Goal: Task Accomplishment & Management: Complete application form

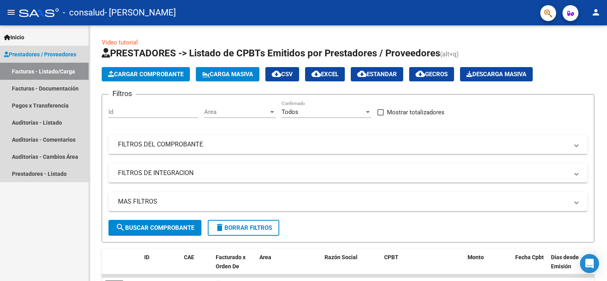
click at [39, 56] on span "Prestadores / Proveedores" at bounding box center [40, 54] width 72 height 9
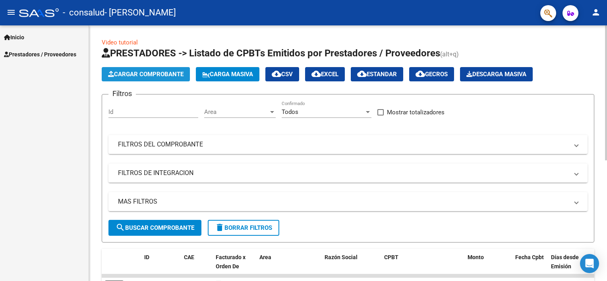
click at [160, 75] on span "Cargar Comprobante" at bounding box center [145, 74] width 75 height 7
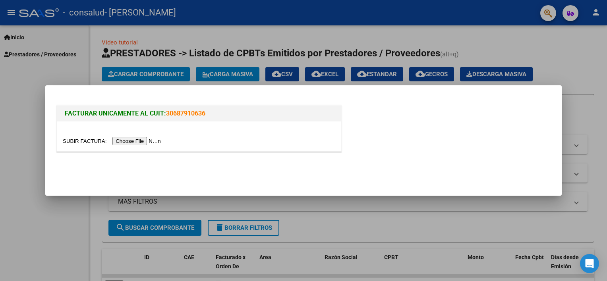
click at [141, 142] on input "file" at bounding box center [113, 141] width 100 height 8
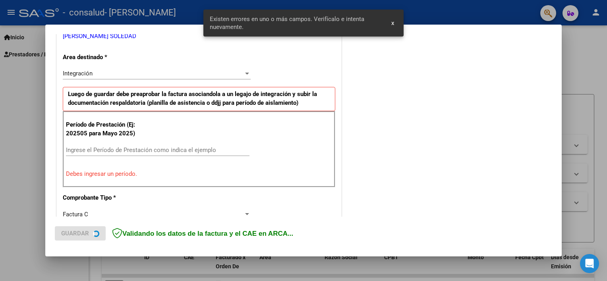
scroll to position [170, 0]
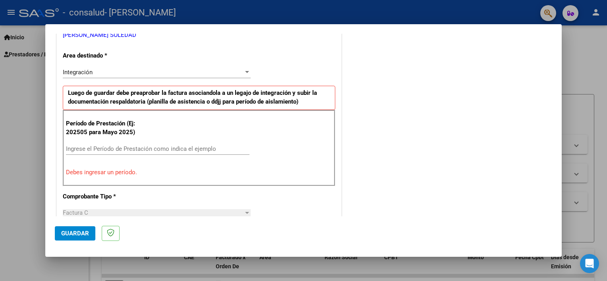
click at [175, 168] on p "Debes ingresar un período." at bounding box center [199, 172] width 266 height 9
click at [110, 146] on input "Ingrese el Período de Prestación como indica el ejemplo" at bounding box center [157, 148] width 183 height 7
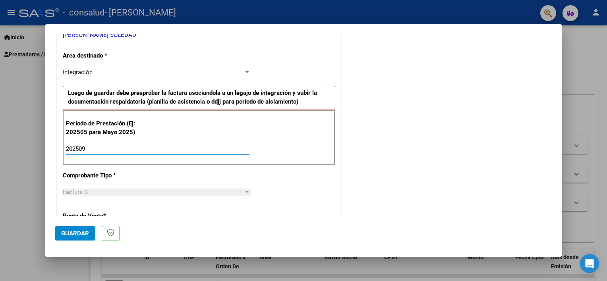
type input "202509"
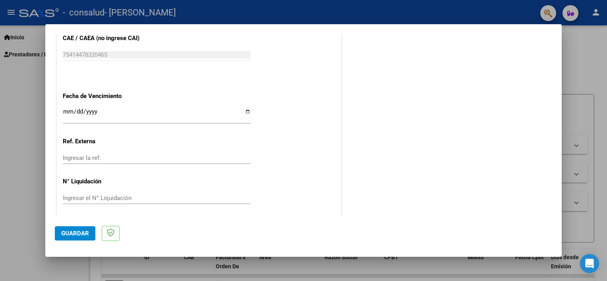
scroll to position [515, 0]
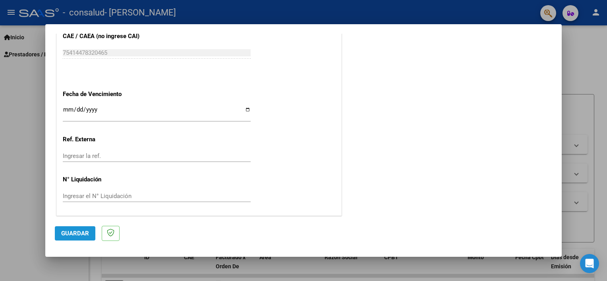
click at [89, 236] on button "Guardar" at bounding box center [75, 233] width 41 height 14
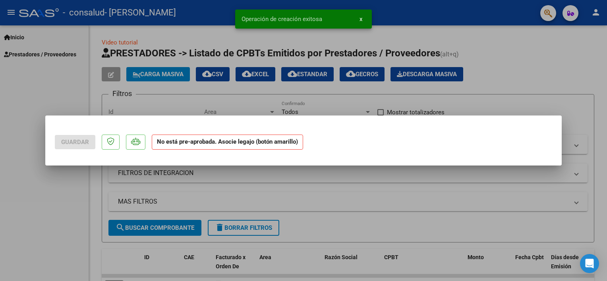
scroll to position [0, 0]
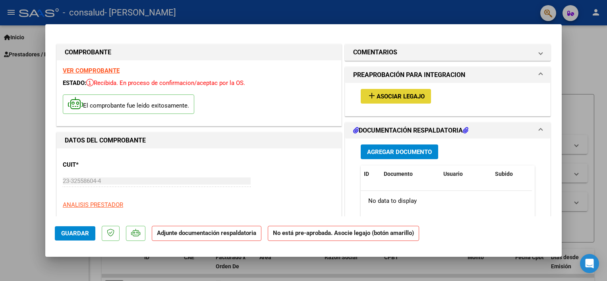
click at [379, 95] on span "Asociar Legajo" at bounding box center [401, 96] width 48 height 7
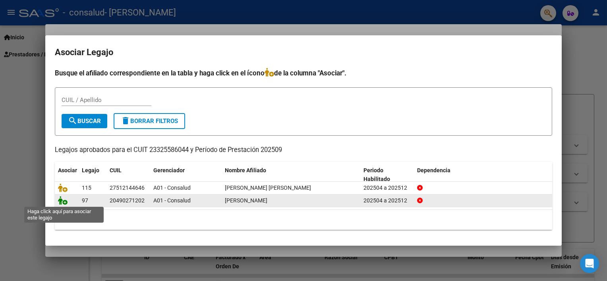
click at [64, 201] on icon at bounding box center [63, 200] width 10 height 9
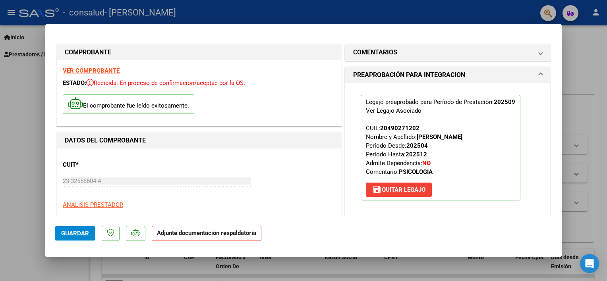
scroll to position [160, 0]
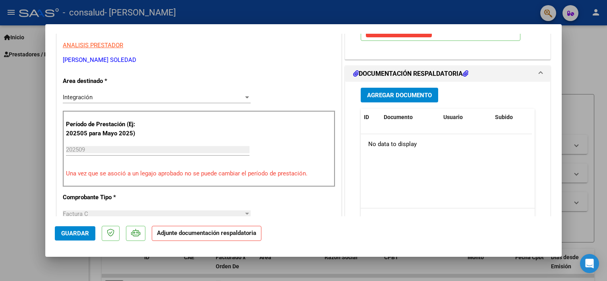
click at [411, 97] on span "Agregar Documento" at bounding box center [399, 95] width 65 height 7
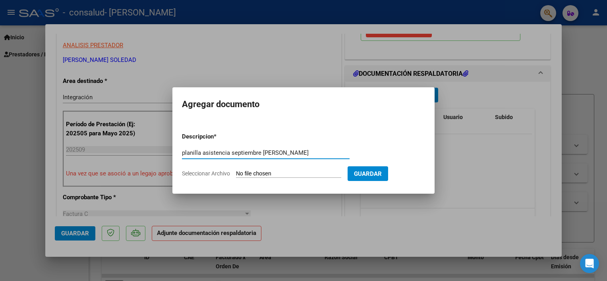
type input "planilla asistencia septiembre [PERSON_NAME]"
click at [286, 173] on input "Seleccionar Archivo" at bounding box center [288, 174] width 105 height 8
type input "C:\fakepath\[PERSON_NAME] 0925.pdf"
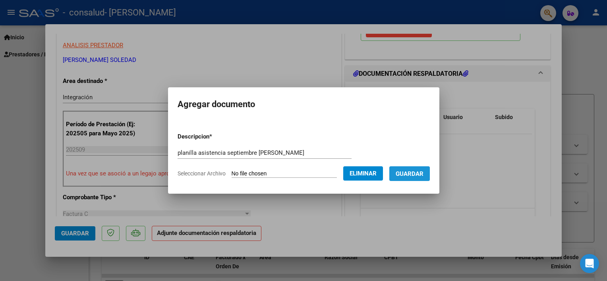
click at [415, 175] on span "Guardar" at bounding box center [410, 173] width 28 height 7
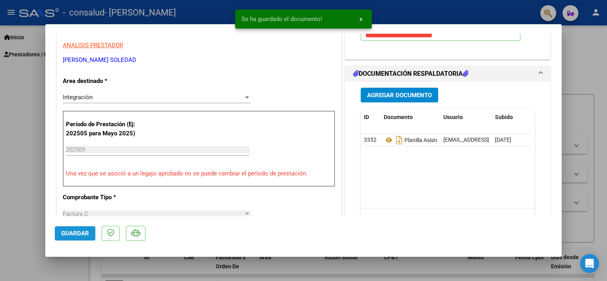
click at [87, 232] on span "Guardar" at bounding box center [75, 233] width 28 height 7
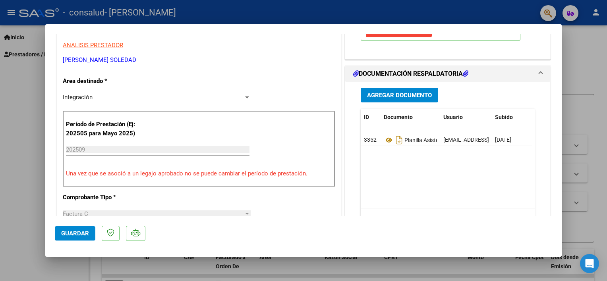
click at [577, 57] on div at bounding box center [303, 140] width 607 height 281
type input "$ 0,00"
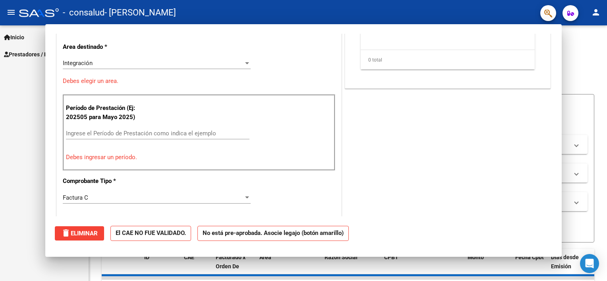
scroll to position [135, 0]
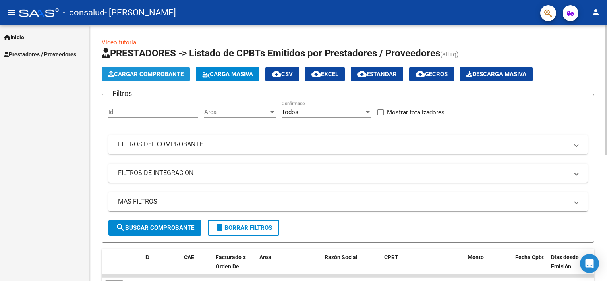
click at [155, 72] on span "Cargar Comprobante" at bounding box center [145, 74] width 75 height 7
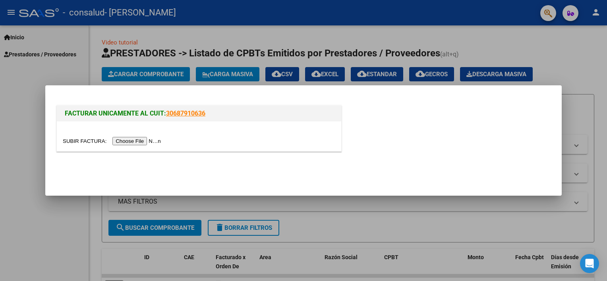
click at [132, 139] on input "file" at bounding box center [113, 141] width 100 height 8
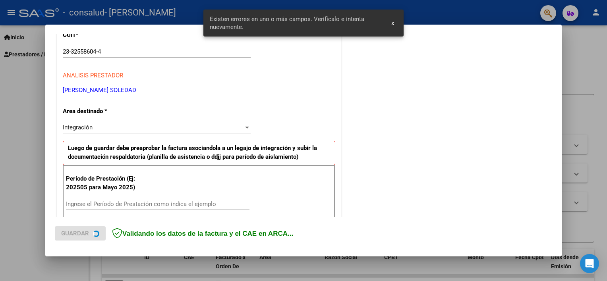
scroll to position [170, 0]
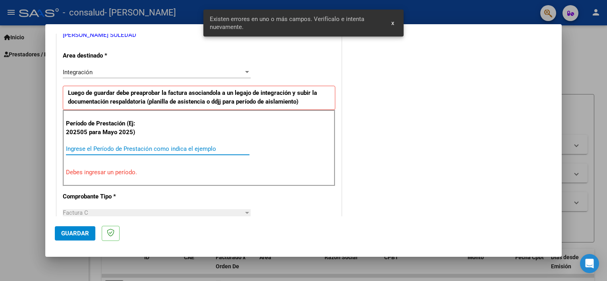
click at [104, 147] on input "Ingrese el Período de Prestación como indica el ejemplo" at bounding box center [157, 148] width 183 height 7
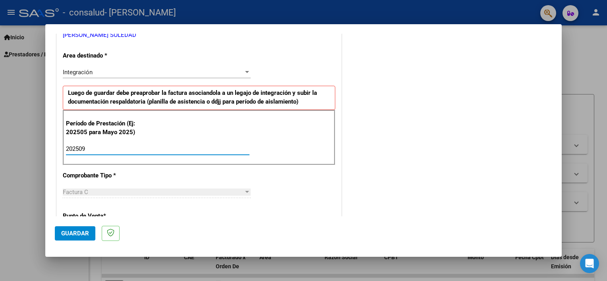
type input "202509"
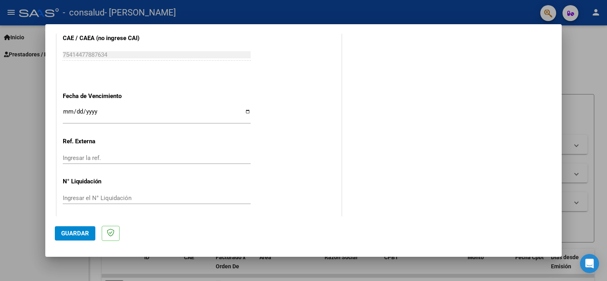
scroll to position [515, 0]
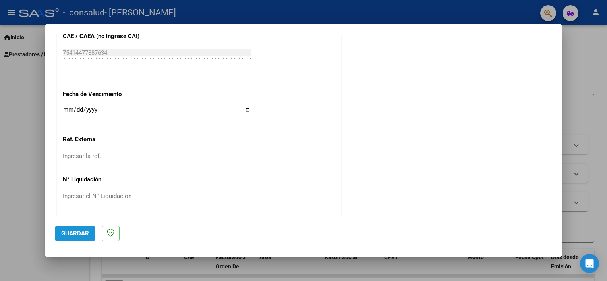
click at [81, 237] on button "Guardar" at bounding box center [75, 233] width 41 height 14
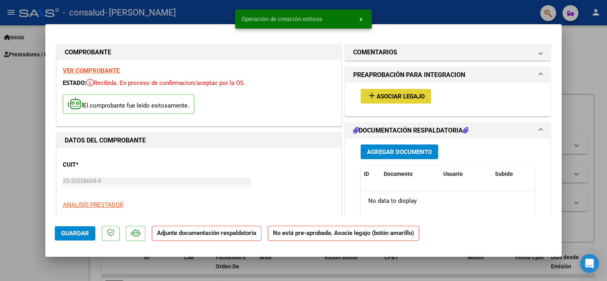
click at [410, 98] on span "Asociar Legajo" at bounding box center [401, 96] width 48 height 7
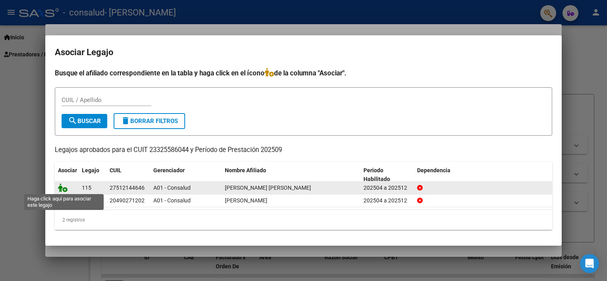
click at [64, 189] on icon at bounding box center [63, 187] width 10 height 9
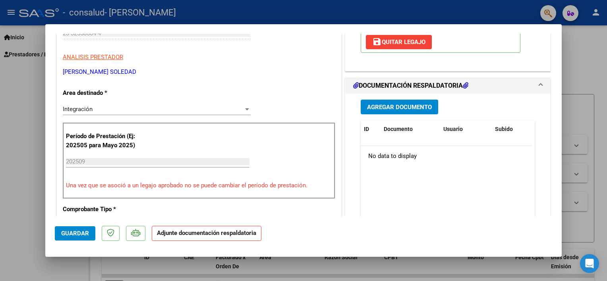
scroll to position [159, 0]
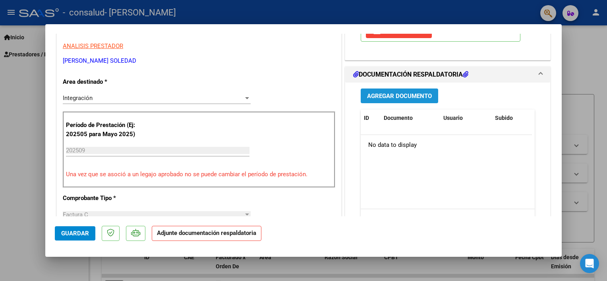
click at [415, 96] on span "Agregar Documento" at bounding box center [399, 96] width 65 height 7
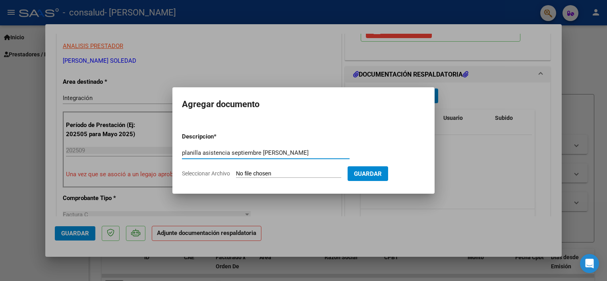
type input "planilla asistencia septiembre [PERSON_NAME]"
click at [290, 172] on input "Seleccionar Archivo" at bounding box center [288, 174] width 105 height 8
type input "C:\fakepath\[PERSON_NAME] 0925.pdf"
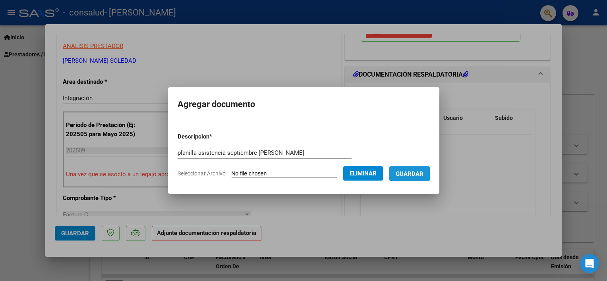
click at [421, 176] on span "Guardar" at bounding box center [410, 173] width 28 height 7
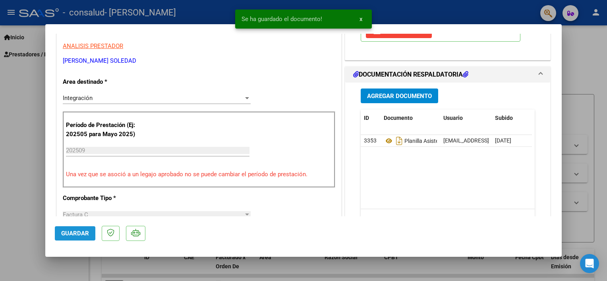
click at [89, 236] on button "Guardar" at bounding box center [75, 233] width 41 height 14
click at [577, 76] on div at bounding box center [303, 140] width 607 height 281
type input "$ 0,00"
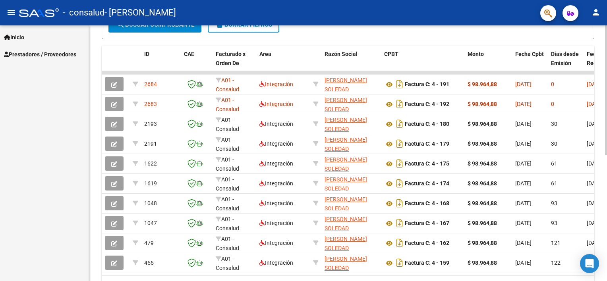
scroll to position [204, 0]
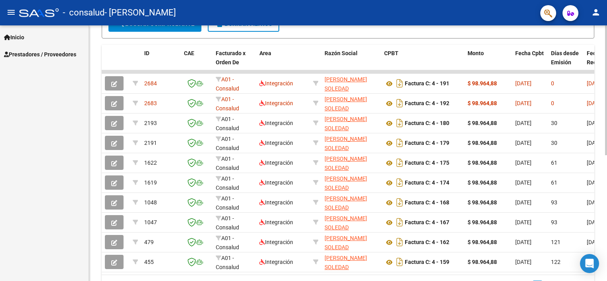
click at [606, 243] on html "menu - consalud - [PERSON_NAME] SOLEDAD person Inicio Instructivos Contacto OS …" at bounding box center [303, 140] width 607 height 281
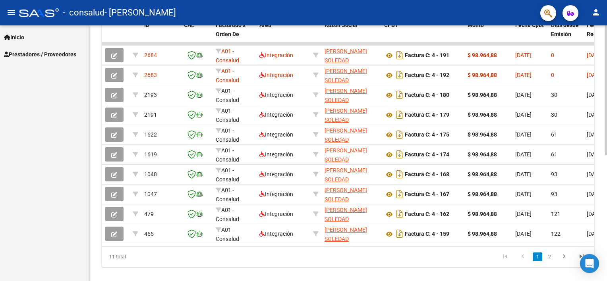
scroll to position [242, 0]
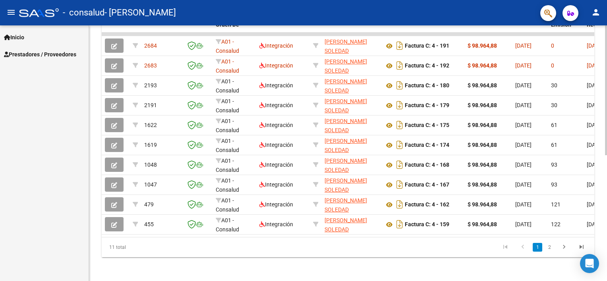
click at [606, 264] on html "menu - consalud - [PERSON_NAME] SOLEDAD person Inicio Instructivos Contacto OS …" at bounding box center [303, 140] width 607 height 281
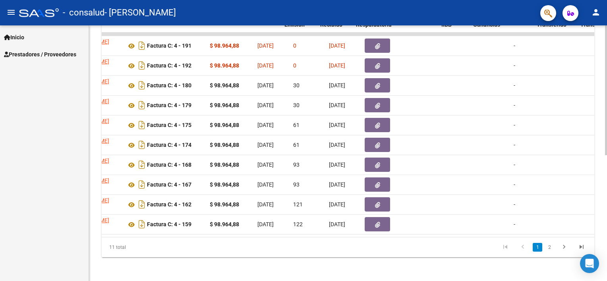
scroll to position [0, 270]
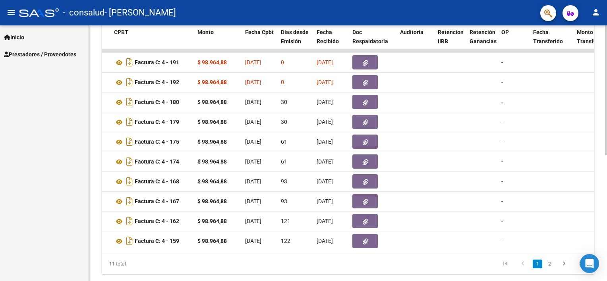
click at [606, 144] on html "menu - consalud - [PERSON_NAME] SOLEDAD person Inicio Instructivos Contacto OS …" at bounding box center [303, 140] width 607 height 281
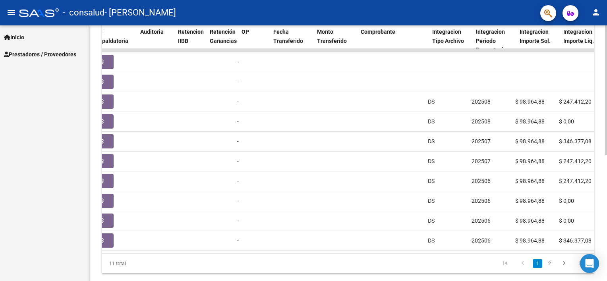
scroll to position [0, 293]
